Goal: Information Seeking & Learning: Learn about a topic

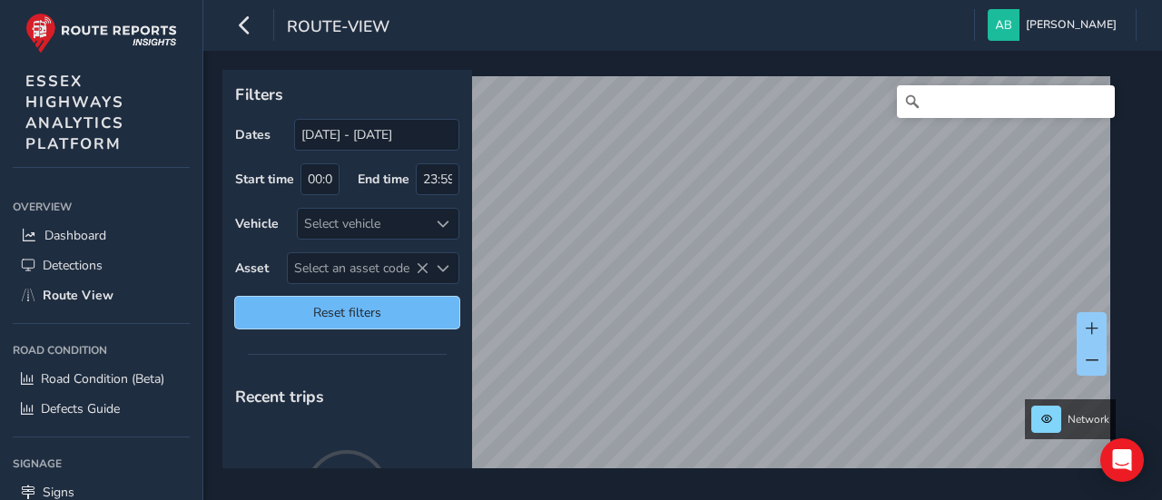
click at [343, 318] on button "Reset filters" at bounding box center [347, 313] width 224 height 32
click at [370, 308] on span "Reset filters" at bounding box center [347, 312] width 197 height 17
click at [347, 307] on span "Reset filters" at bounding box center [347, 312] width 197 height 17
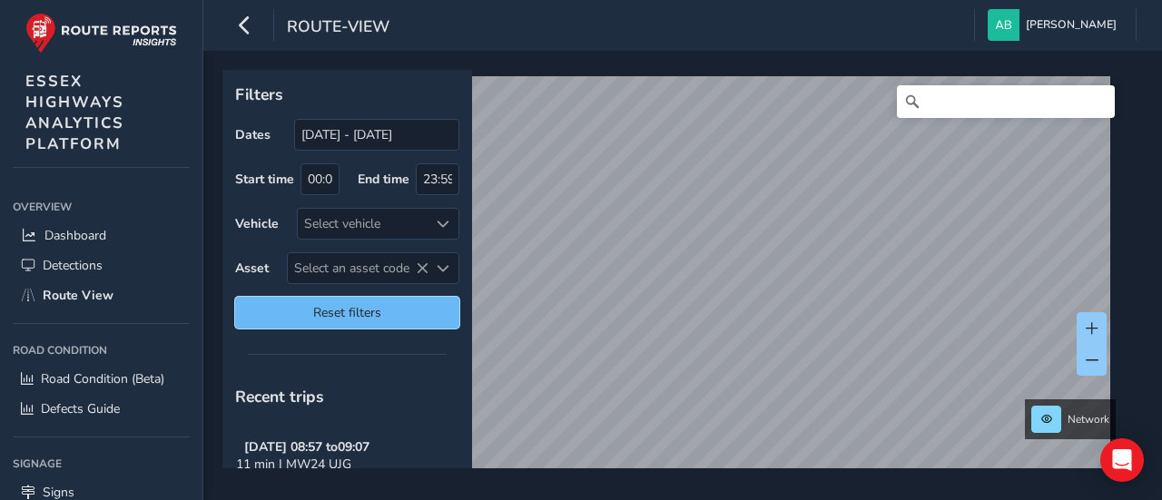
click at [310, 310] on span "Reset filters" at bounding box center [347, 312] width 197 height 17
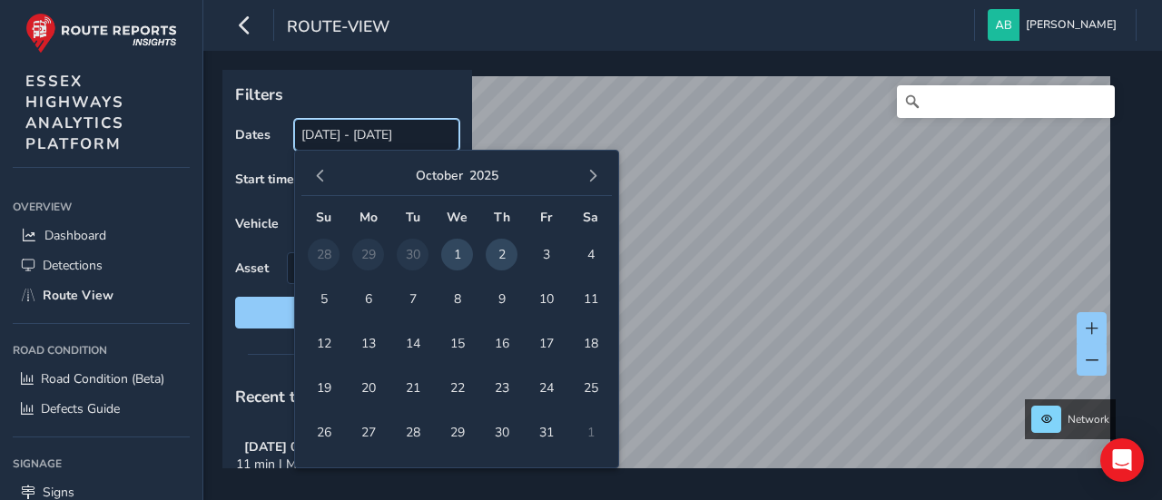
click at [321, 138] on input "02/09/2025 - 02/10/2025" at bounding box center [376, 135] width 165 height 32
click at [320, 181] on span "button" at bounding box center [320, 176] width 13 height 13
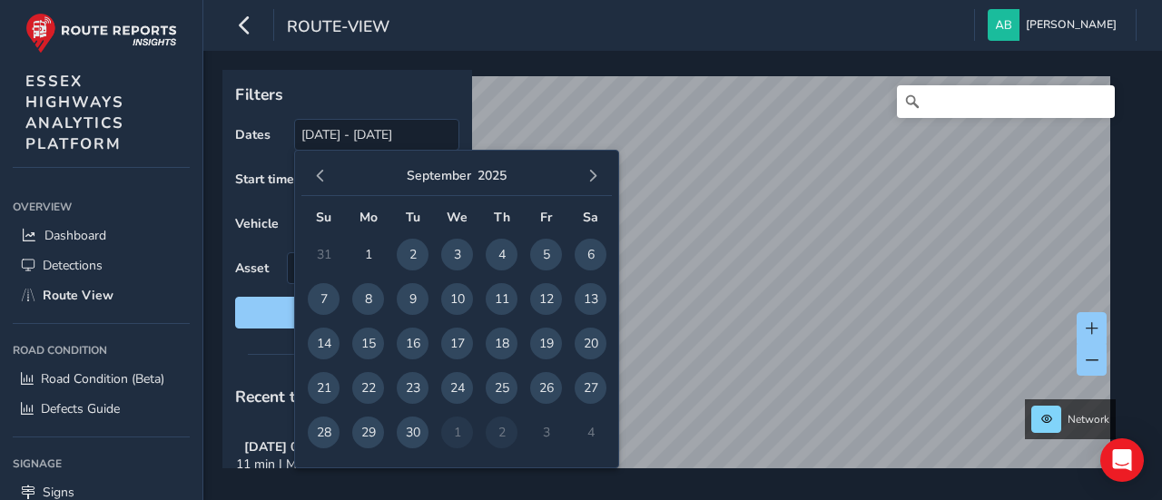
click at [320, 181] on span "button" at bounding box center [320, 176] width 13 height 13
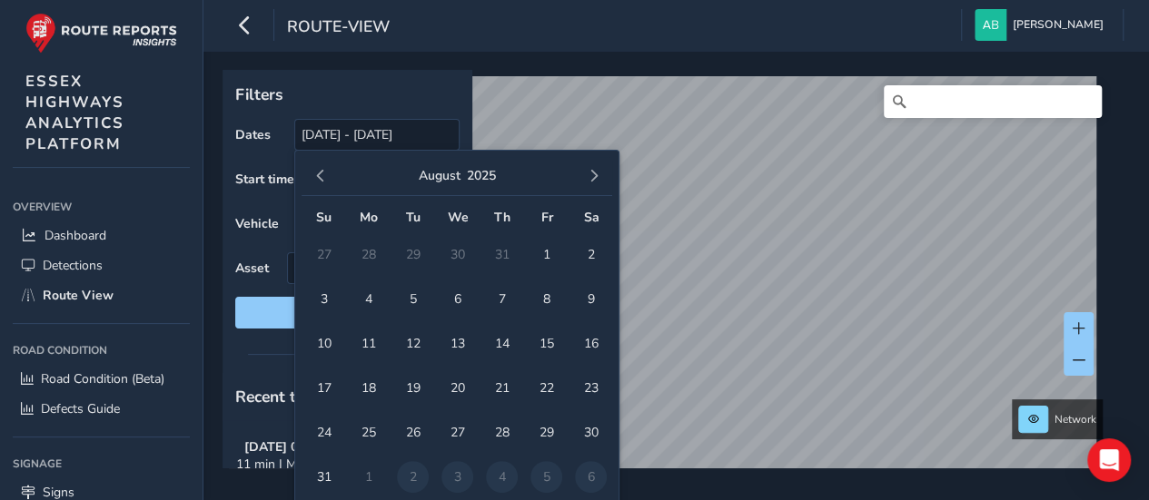
click at [320, 181] on span "button" at bounding box center [320, 176] width 13 height 13
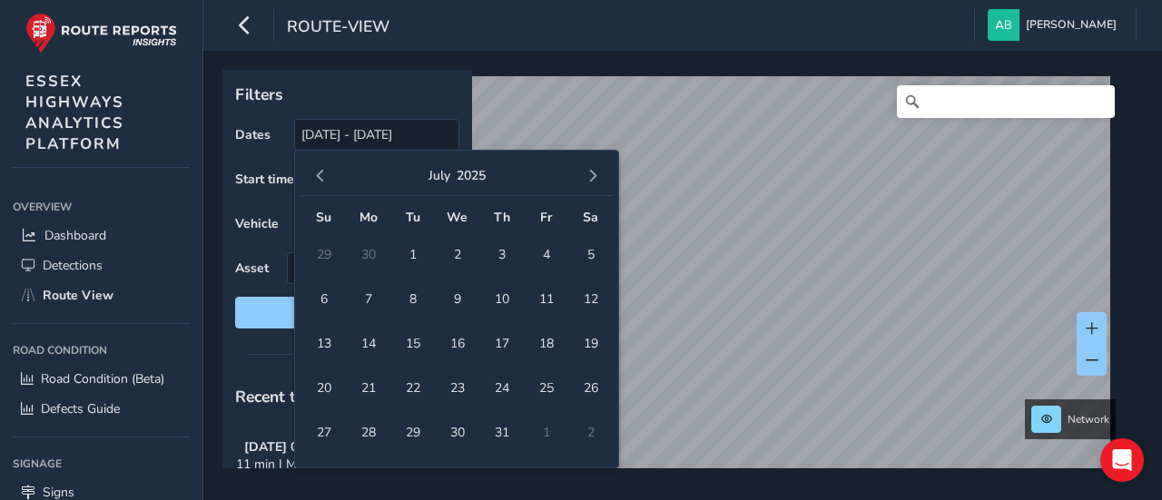
click at [320, 181] on span "button" at bounding box center [320, 176] width 13 height 13
click at [510, 381] on span "26" at bounding box center [502, 388] width 32 height 32
click at [593, 175] on span "button" at bounding box center [593, 176] width 13 height 13
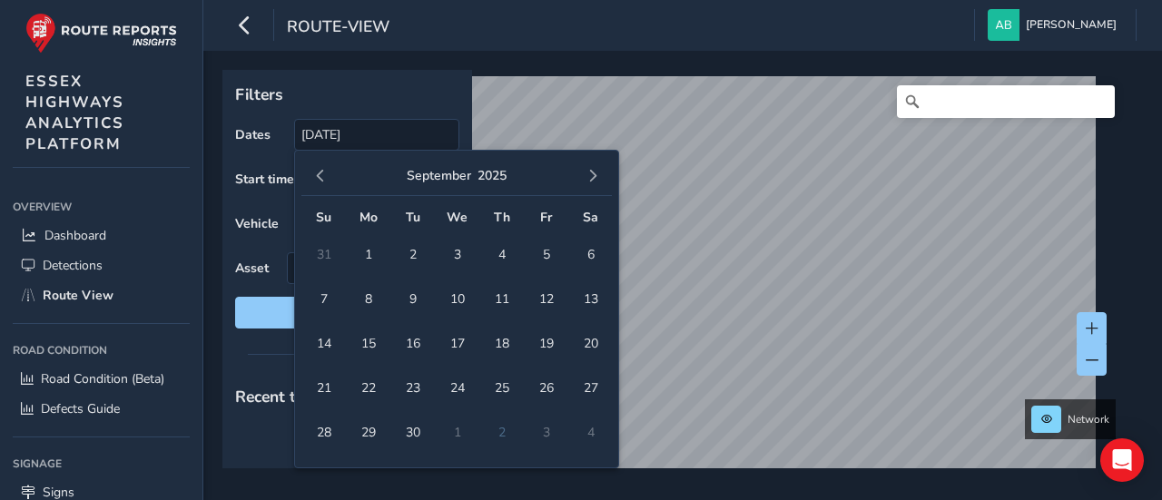
click at [593, 175] on span "button" at bounding box center [593, 176] width 13 height 13
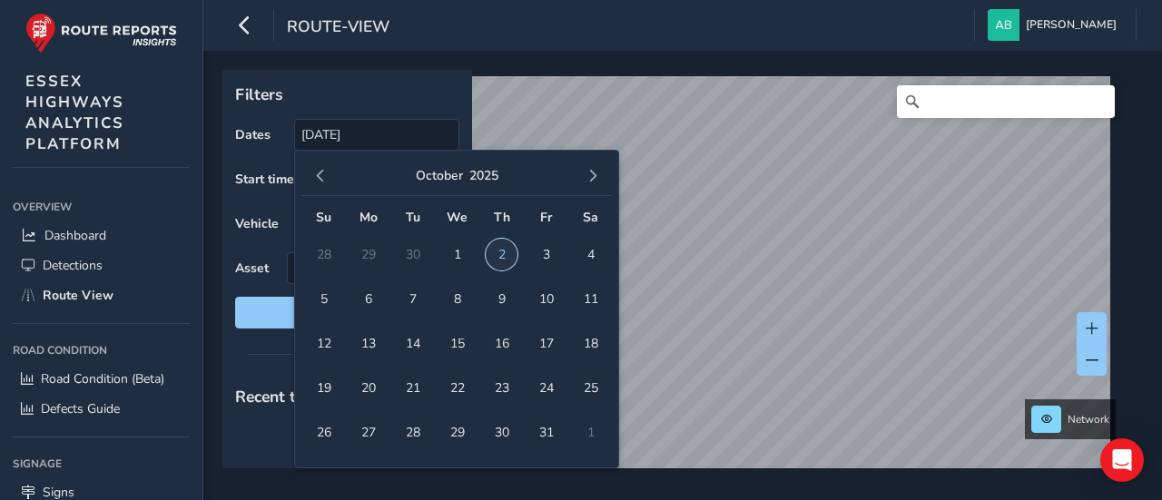
click at [501, 258] on span "2" at bounding box center [502, 255] width 32 height 32
type input "26/06/2025 - 02/10/2025"
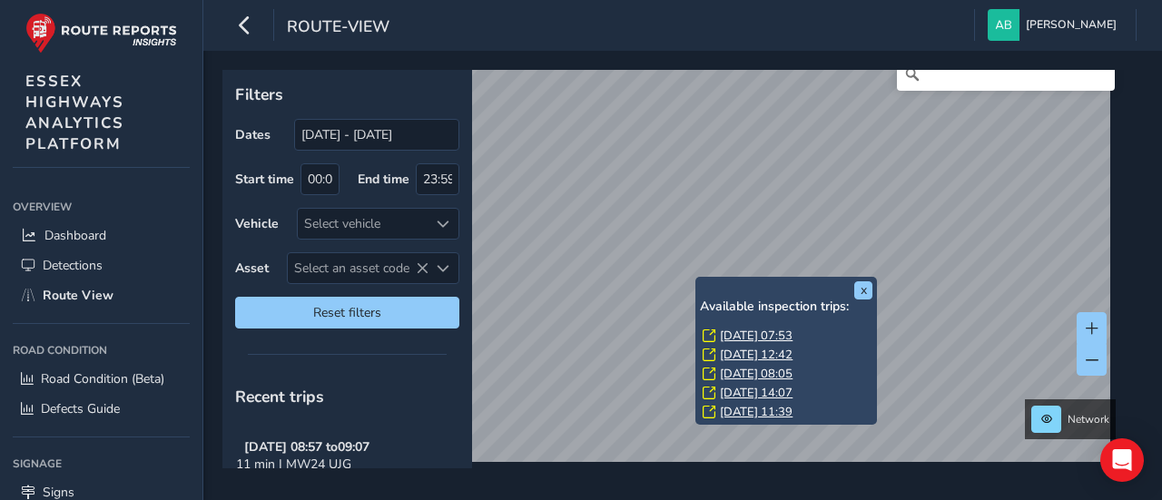
click at [739, 333] on link "Thu, 4 Sep, 07:53" at bounding box center [756, 336] width 73 height 16
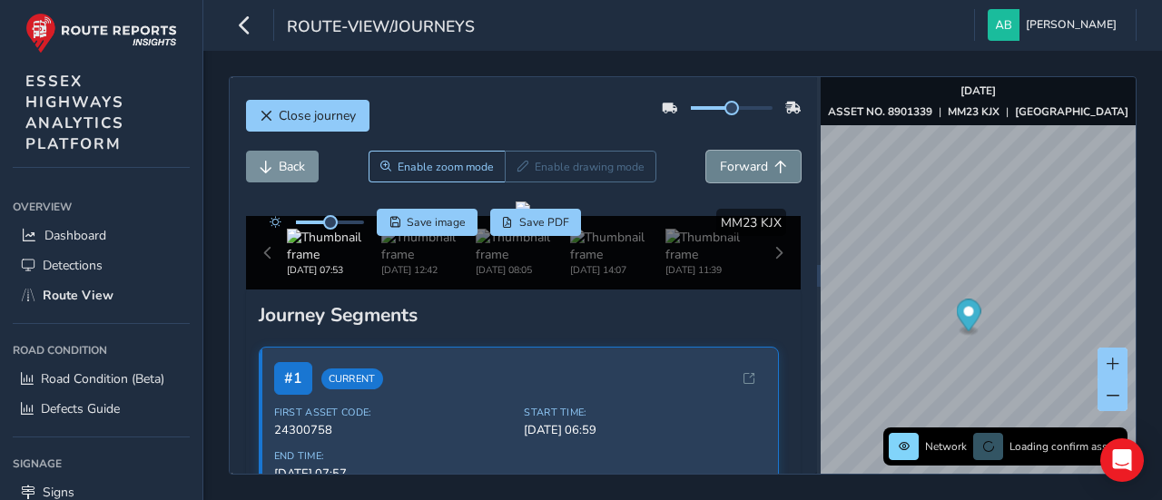
click at [750, 168] on span "Forward" at bounding box center [744, 166] width 48 height 17
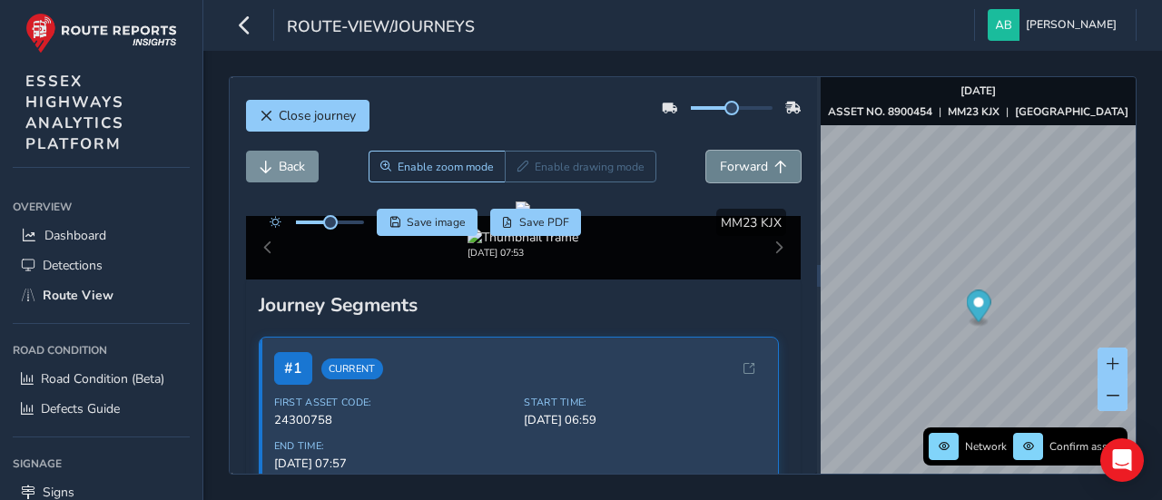
click at [750, 168] on span "Forward" at bounding box center [744, 166] width 48 height 17
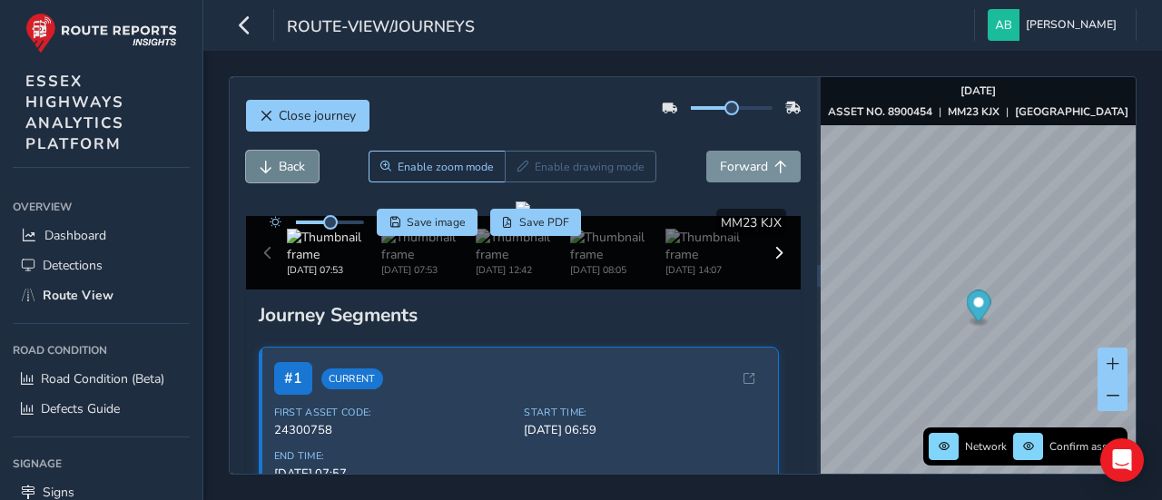
click at [286, 166] on span "Back" at bounding box center [292, 166] width 26 height 17
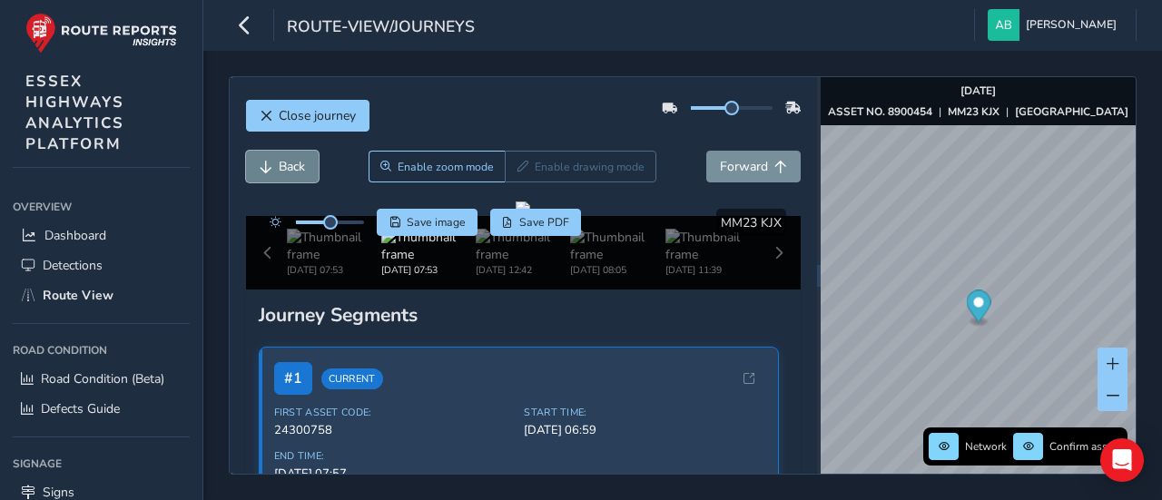
click at [286, 166] on span "Back" at bounding box center [292, 166] width 26 height 17
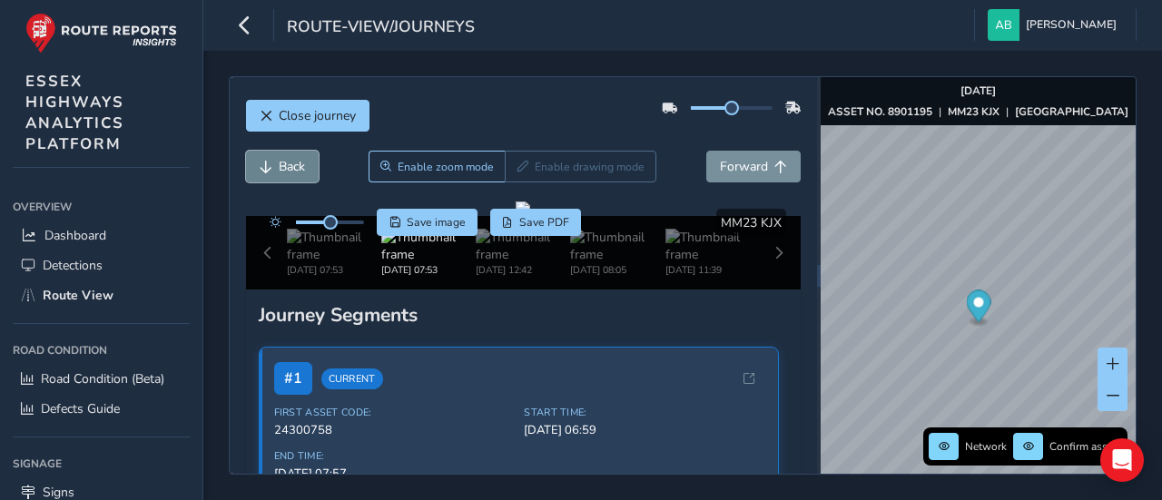
click at [286, 166] on span "Back" at bounding box center [292, 166] width 26 height 17
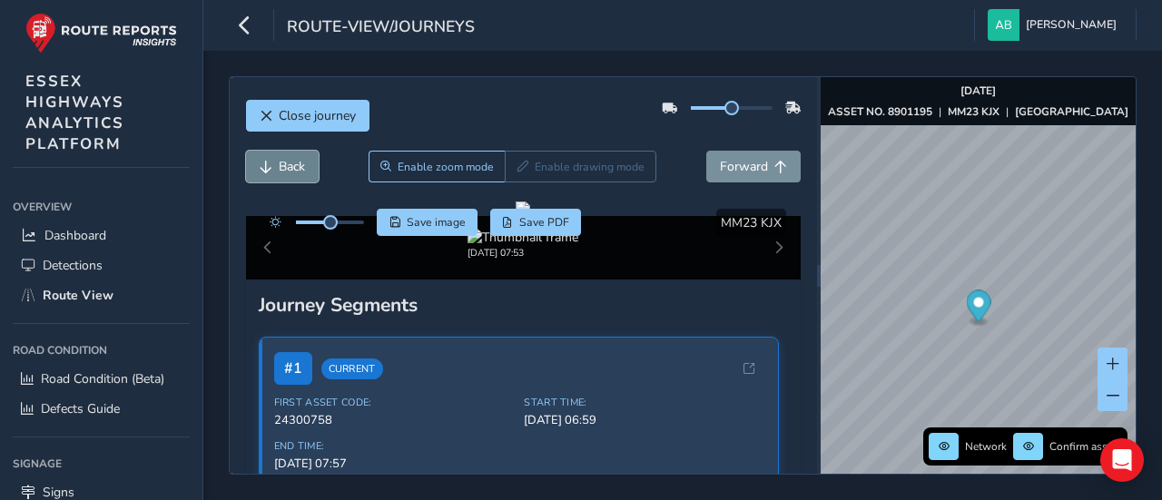
click at [286, 166] on span "Back" at bounding box center [292, 166] width 26 height 17
click at [343, 109] on span "Close journey" at bounding box center [317, 115] width 77 height 17
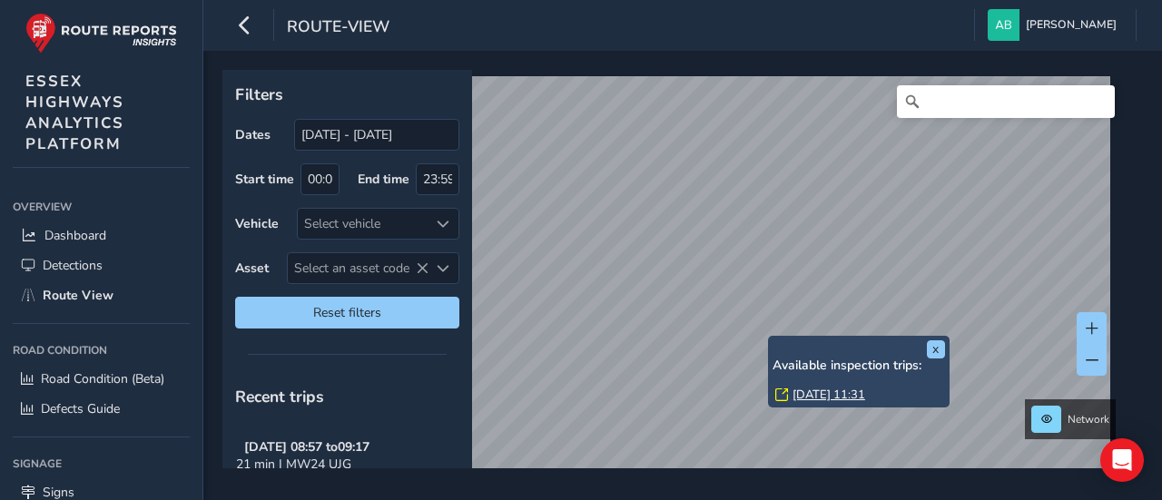
click at [798, 391] on link "[DATE] 11:31" at bounding box center [829, 395] width 73 height 16
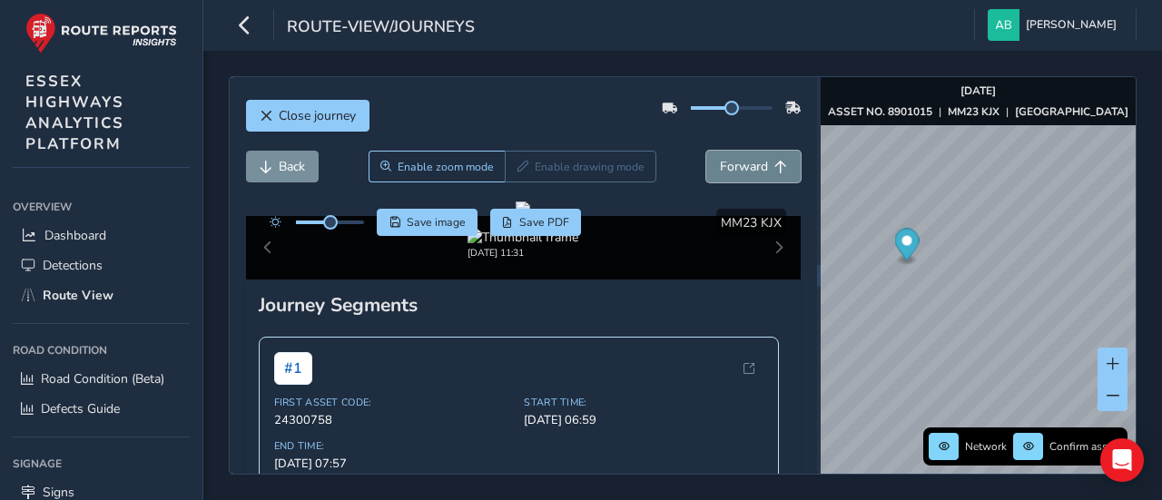
click at [725, 169] on span "Forward" at bounding box center [744, 166] width 48 height 17
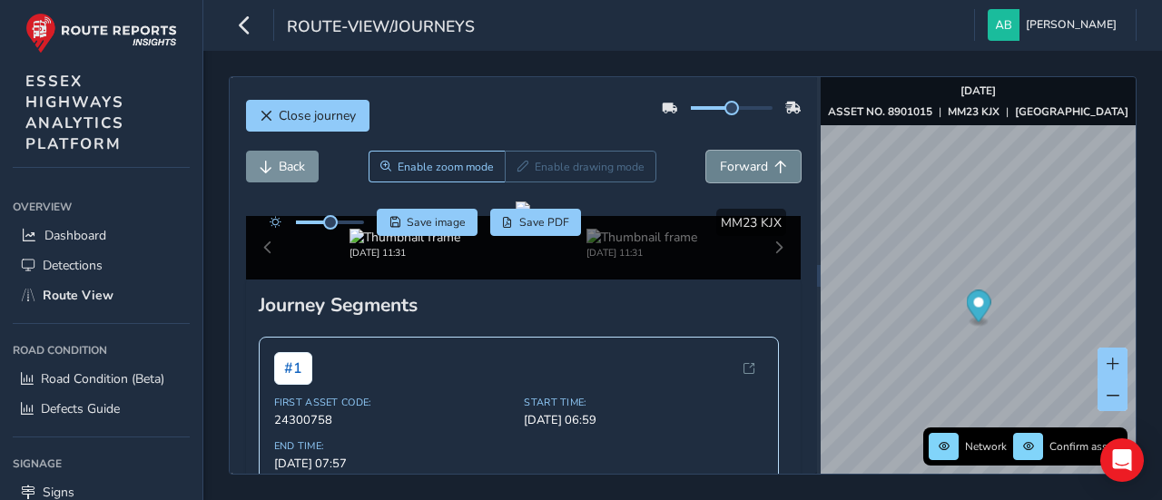
click at [725, 169] on span "Forward" at bounding box center [744, 166] width 48 height 17
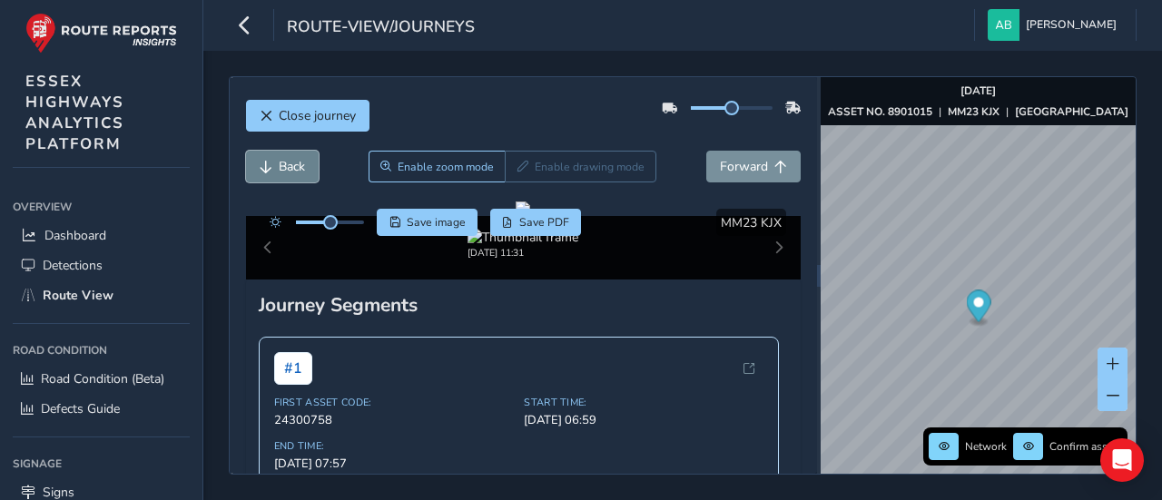
click at [287, 168] on span "Back" at bounding box center [292, 166] width 26 height 17
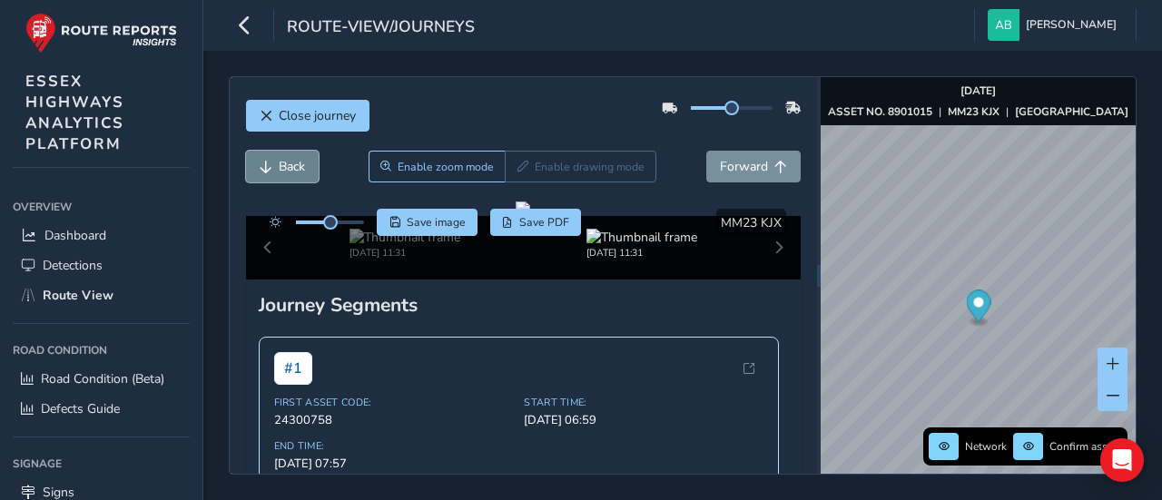
click at [287, 168] on span "Back" at bounding box center [292, 166] width 26 height 17
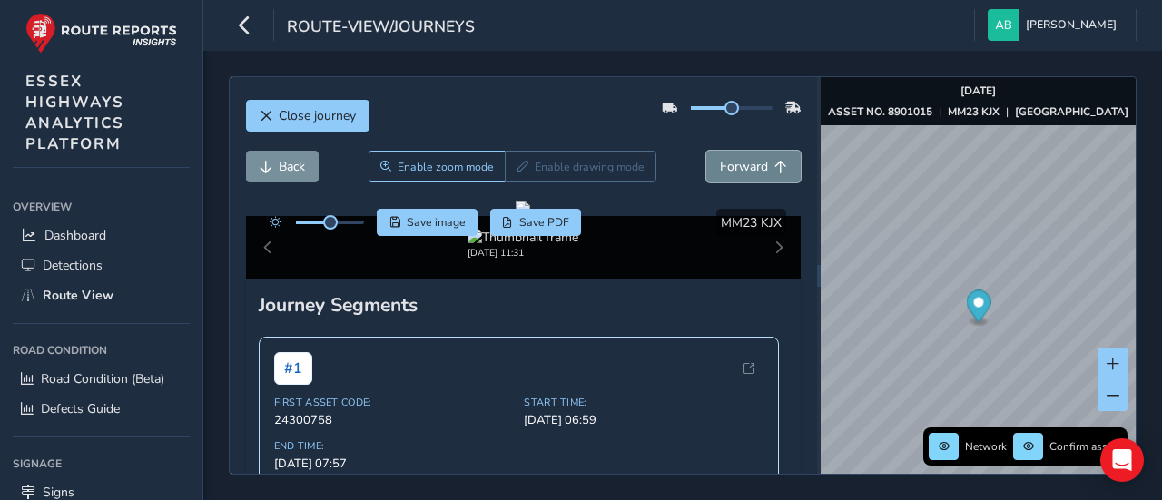
click at [739, 158] on span "Forward" at bounding box center [744, 166] width 48 height 17
drag, startPoint x: 332, startPoint y: 224, endPoint x: 358, endPoint y: 221, distance: 25.7
click at [358, 221] on span at bounding box center [357, 222] width 15 height 15
click at [742, 172] on span "Forward" at bounding box center [744, 166] width 48 height 17
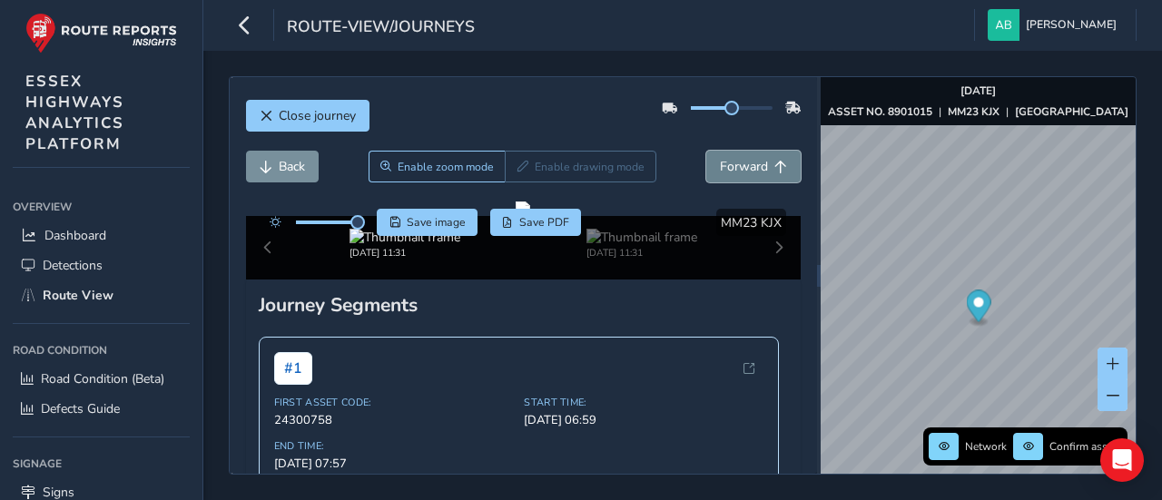
click at [742, 172] on span "Forward" at bounding box center [744, 166] width 48 height 17
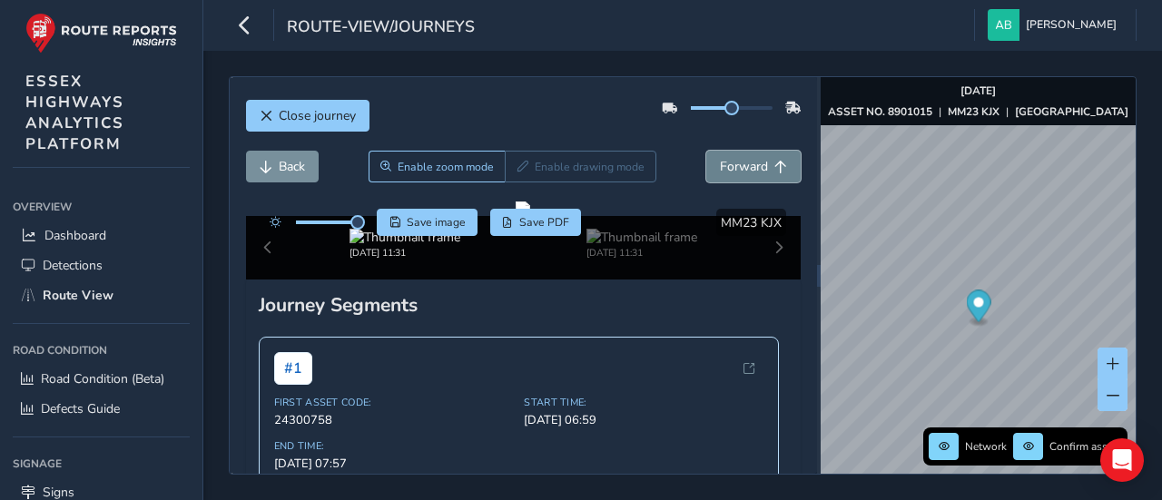
click at [742, 172] on span "Forward" at bounding box center [744, 166] width 48 height 17
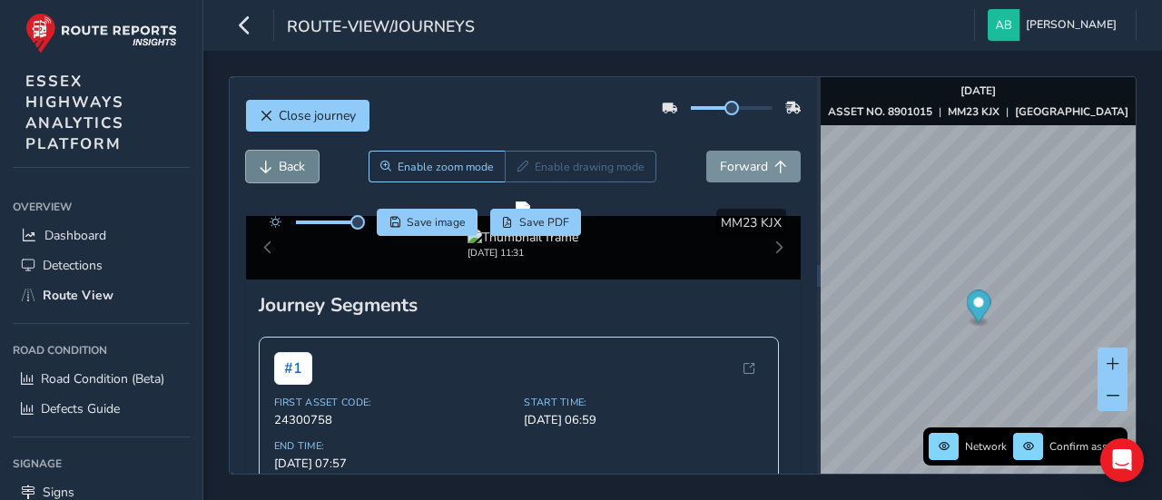
click at [281, 173] on span "Back" at bounding box center [292, 166] width 26 height 17
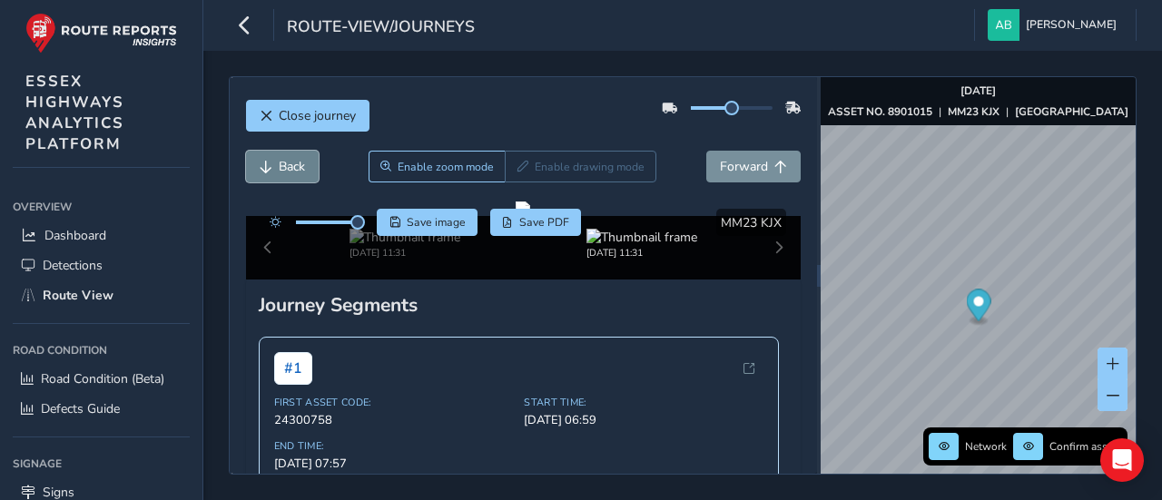
click at [281, 173] on span "Back" at bounding box center [292, 166] width 26 height 17
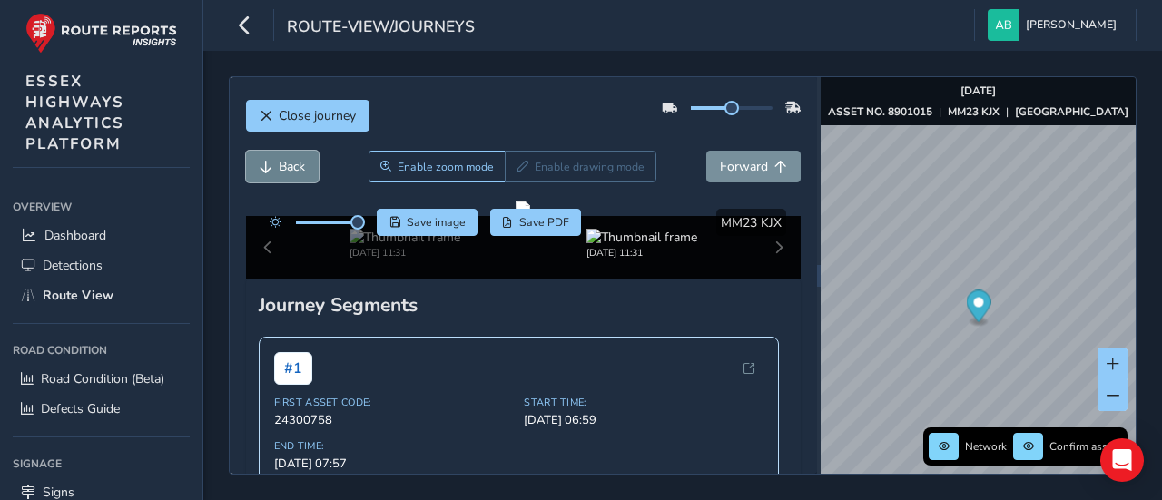
click at [281, 173] on span "Back" at bounding box center [292, 166] width 26 height 17
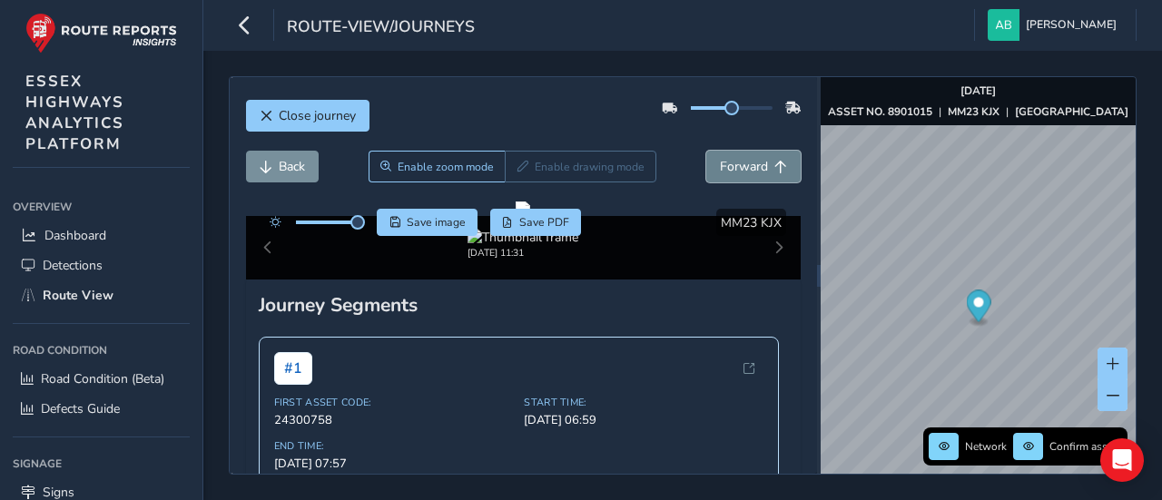
click at [734, 168] on span "Forward" at bounding box center [744, 166] width 48 height 17
click at [280, 163] on span "Back" at bounding box center [292, 166] width 26 height 17
